Goal: Task Accomplishment & Management: Use online tool/utility

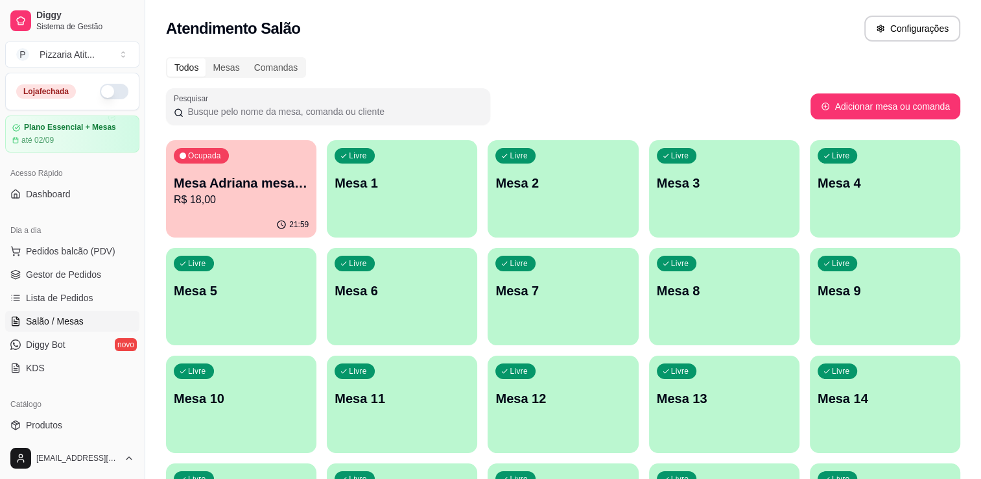
click at [110, 87] on button "button" at bounding box center [114, 92] width 29 height 16
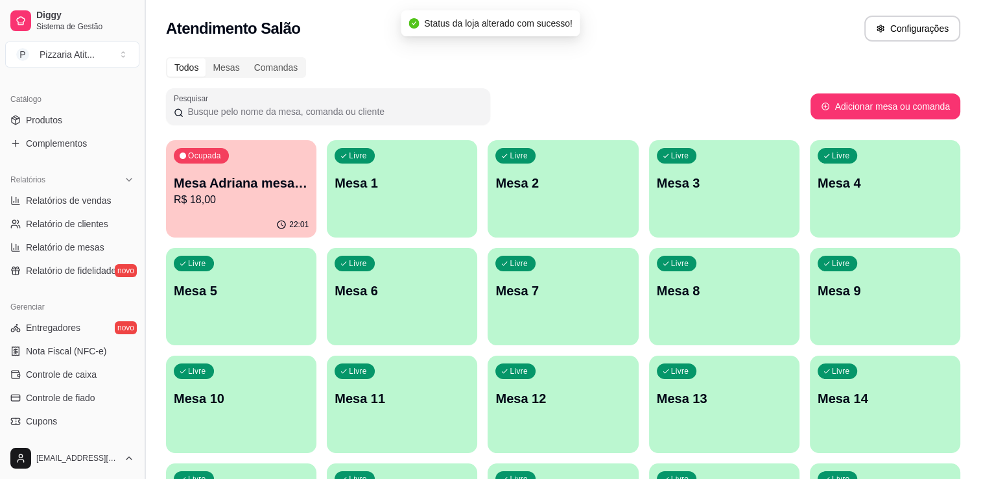
scroll to position [302, 0]
click at [94, 379] on span "Controle de caixa" at bounding box center [61, 376] width 71 height 13
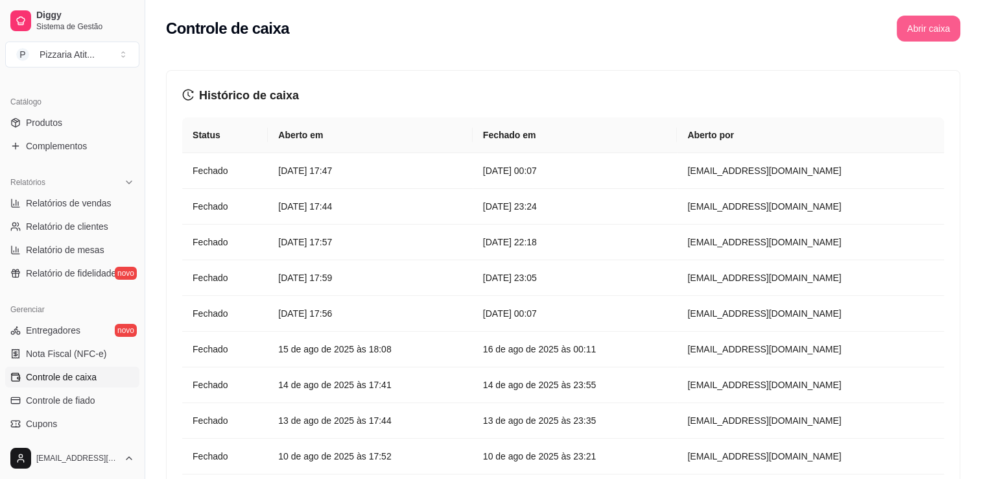
click at [921, 25] on button "Abrir caixa" at bounding box center [929, 29] width 64 height 26
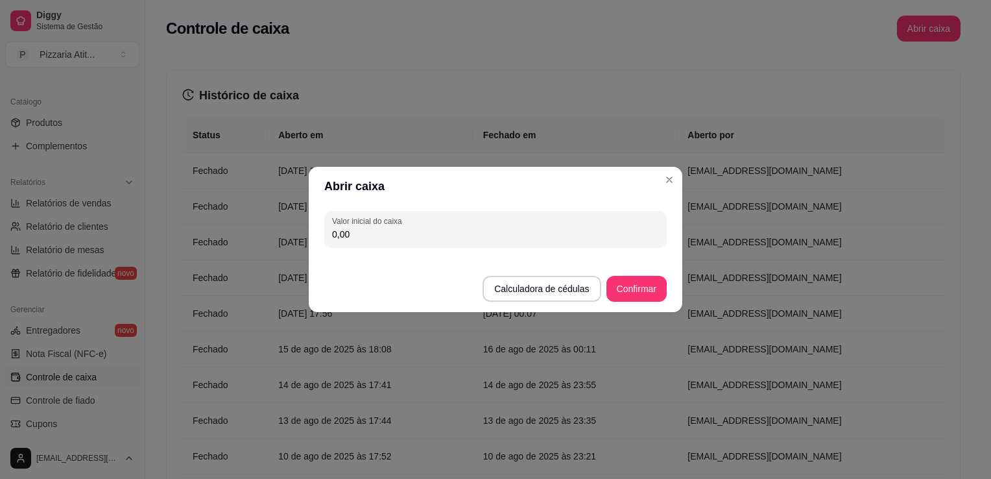
click at [617, 239] on input "0,00" at bounding box center [495, 234] width 327 height 13
type input "600,00"
click at [628, 285] on button "Confirmar" at bounding box center [636, 288] width 59 height 25
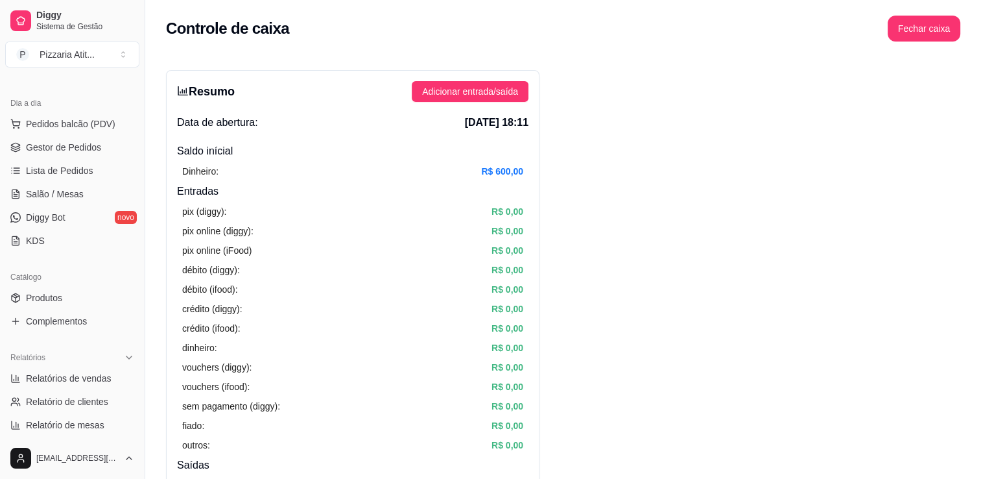
scroll to position [121, 0]
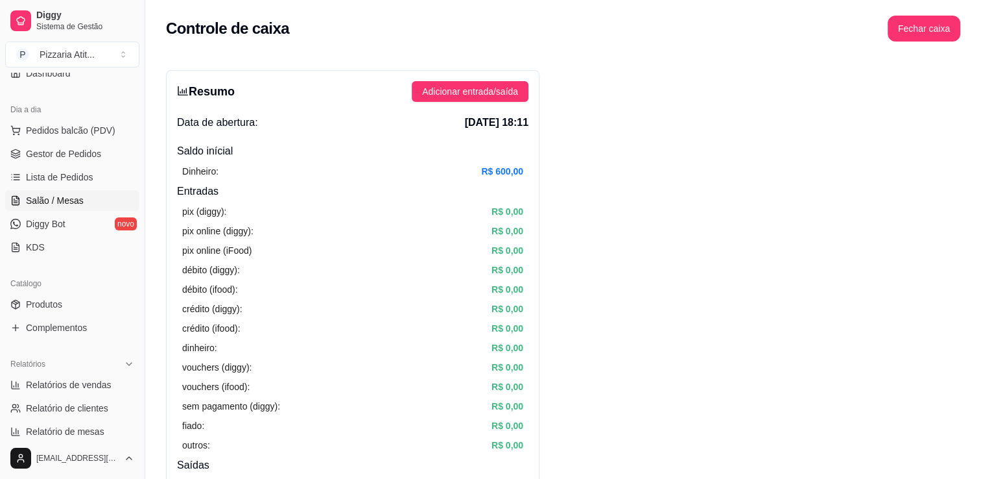
click at [82, 196] on link "Salão / Mesas" at bounding box center [72, 200] width 134 height 21
